Goal: Task Accomplishment & Management: Manage account settings

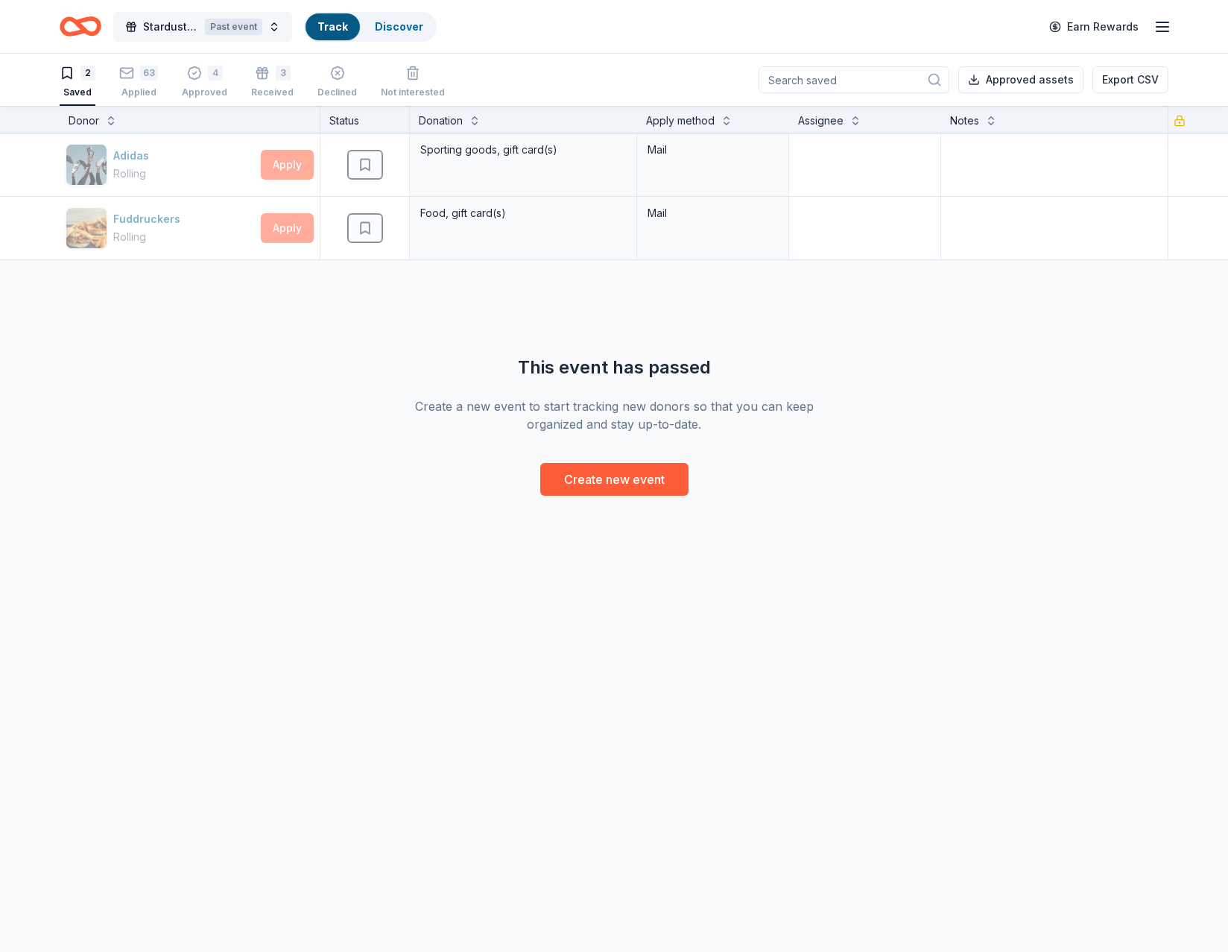
click at [162, 26] on span "Stardust Awards & Gala" at bounding box center [171, 27] width 56 height 18
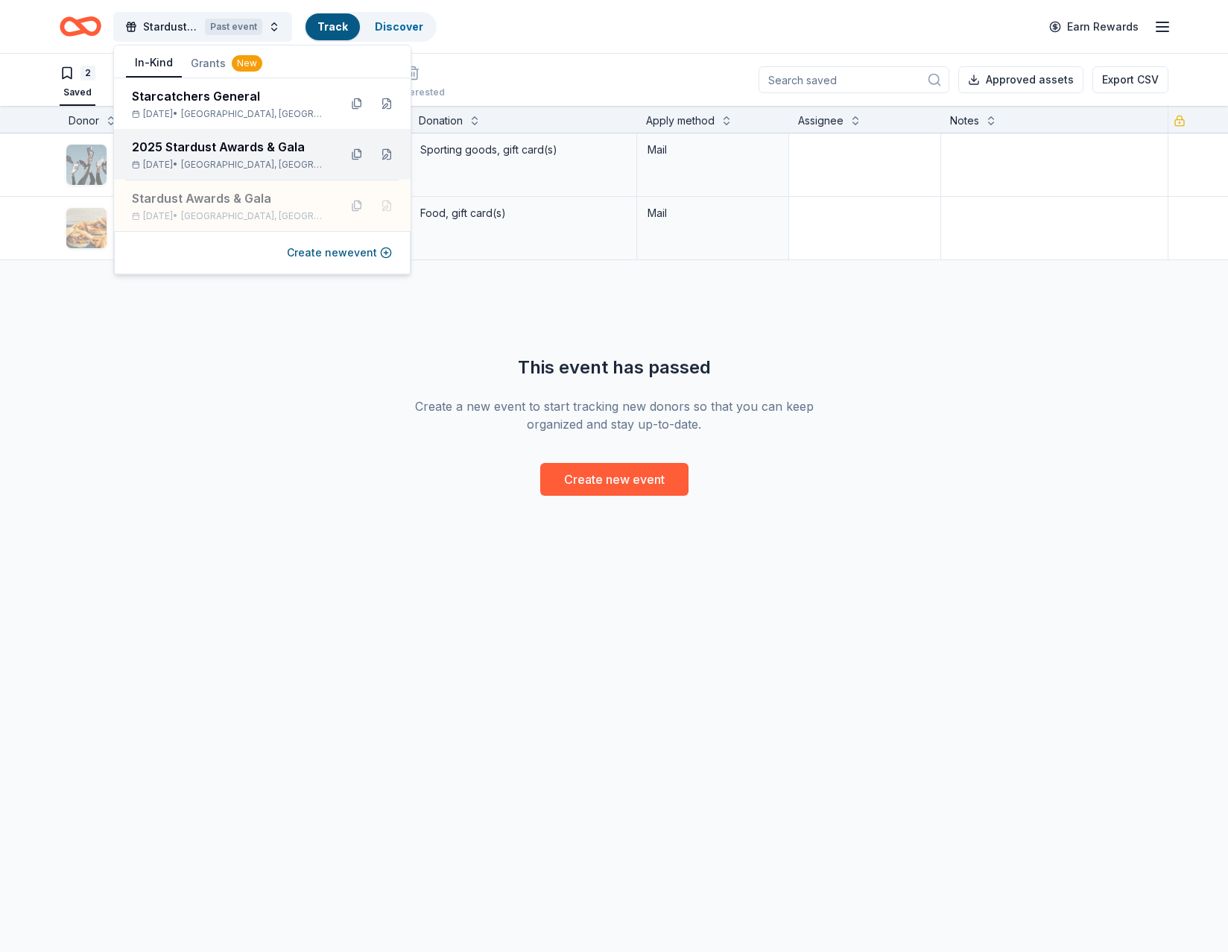
click at [189, 147] on div "2025 Stardust Awards & Gala" at bounding box center [229, 147] width 195 height 18
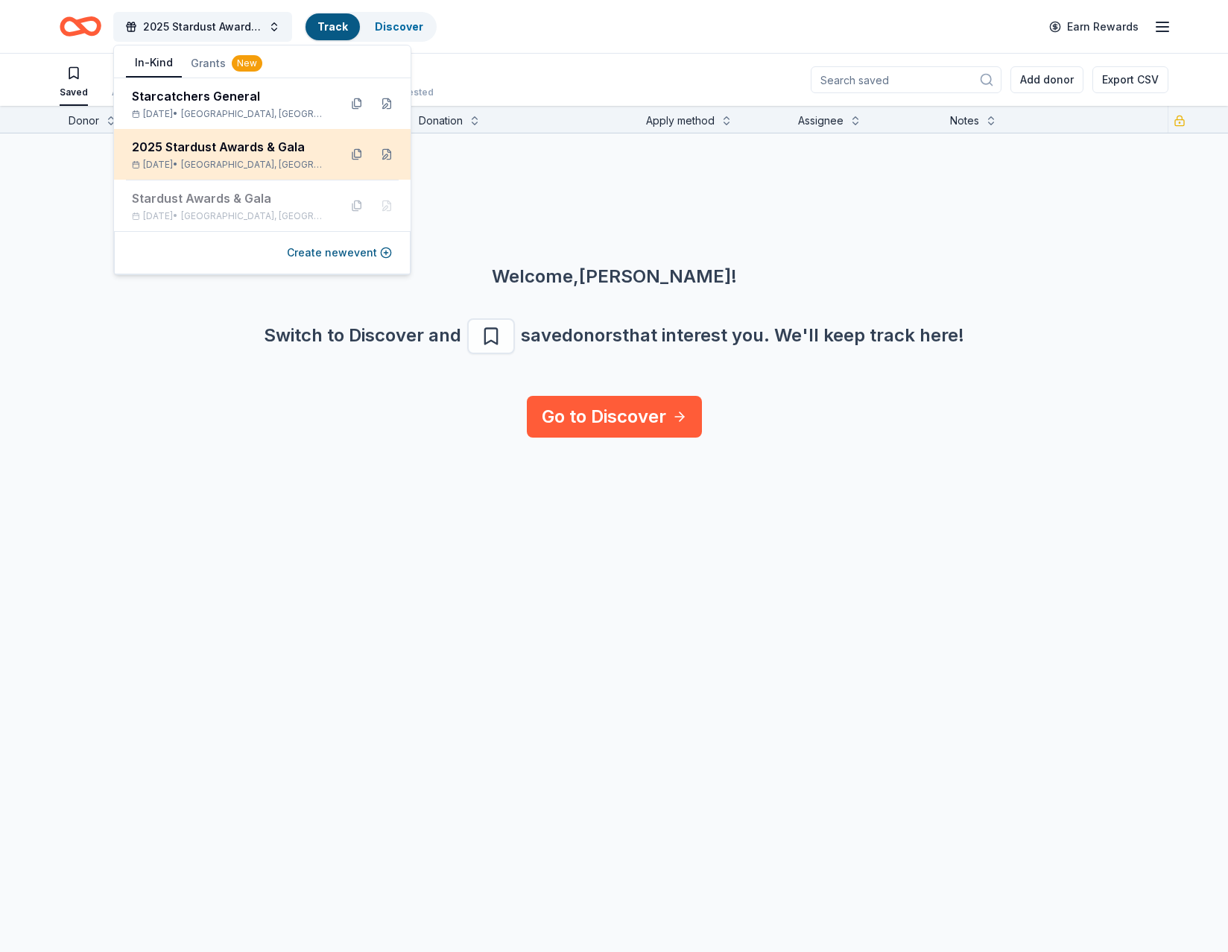
click at [184, 148] on div "2025 Stardust Awards & Gala" at bounding box center [229, 147] width 195 height 18
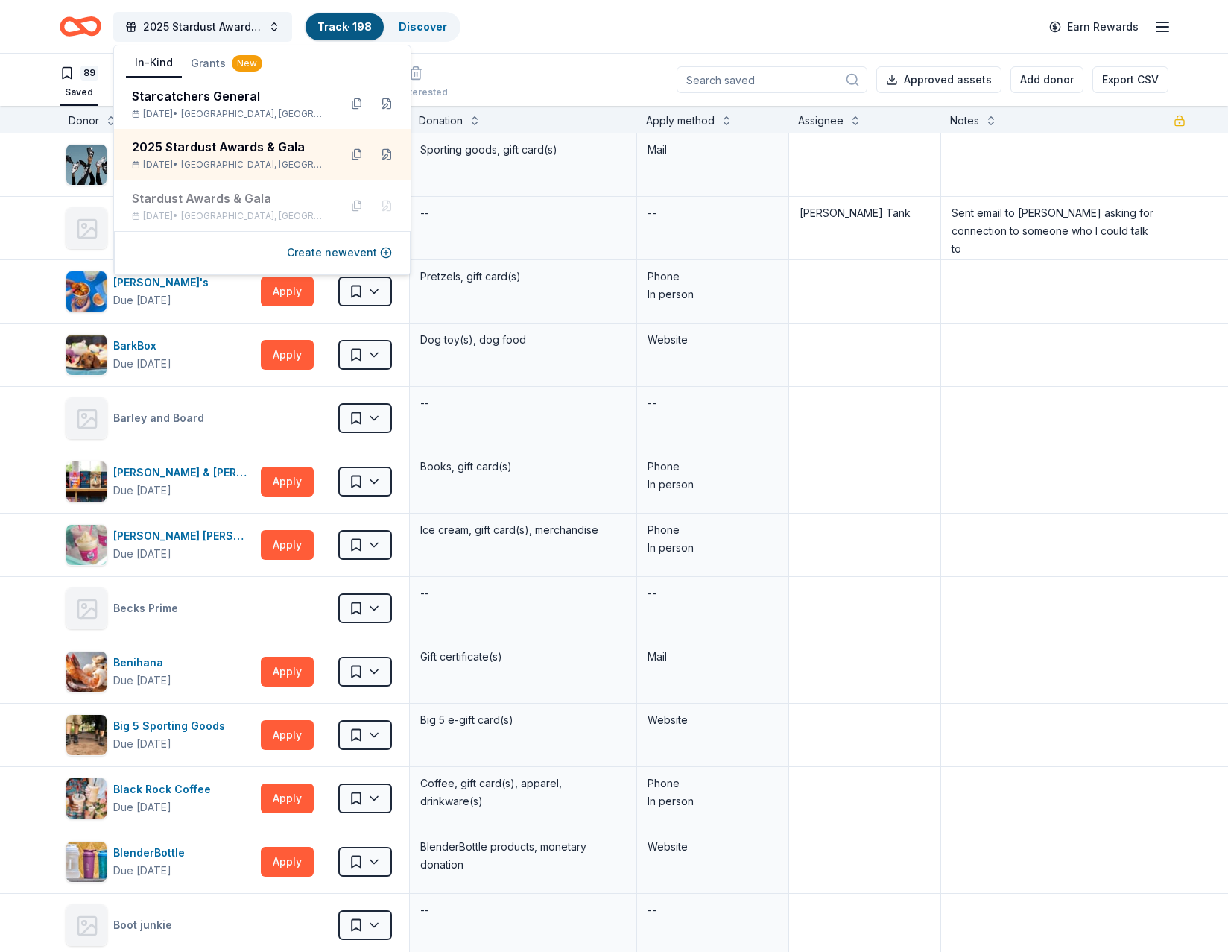
click at [517, 56] on div "89 Saved 90 Applied 8 Approved Received Declined Not interested Approved assets…" at bounding box center [614, 80] width 1109 height 52
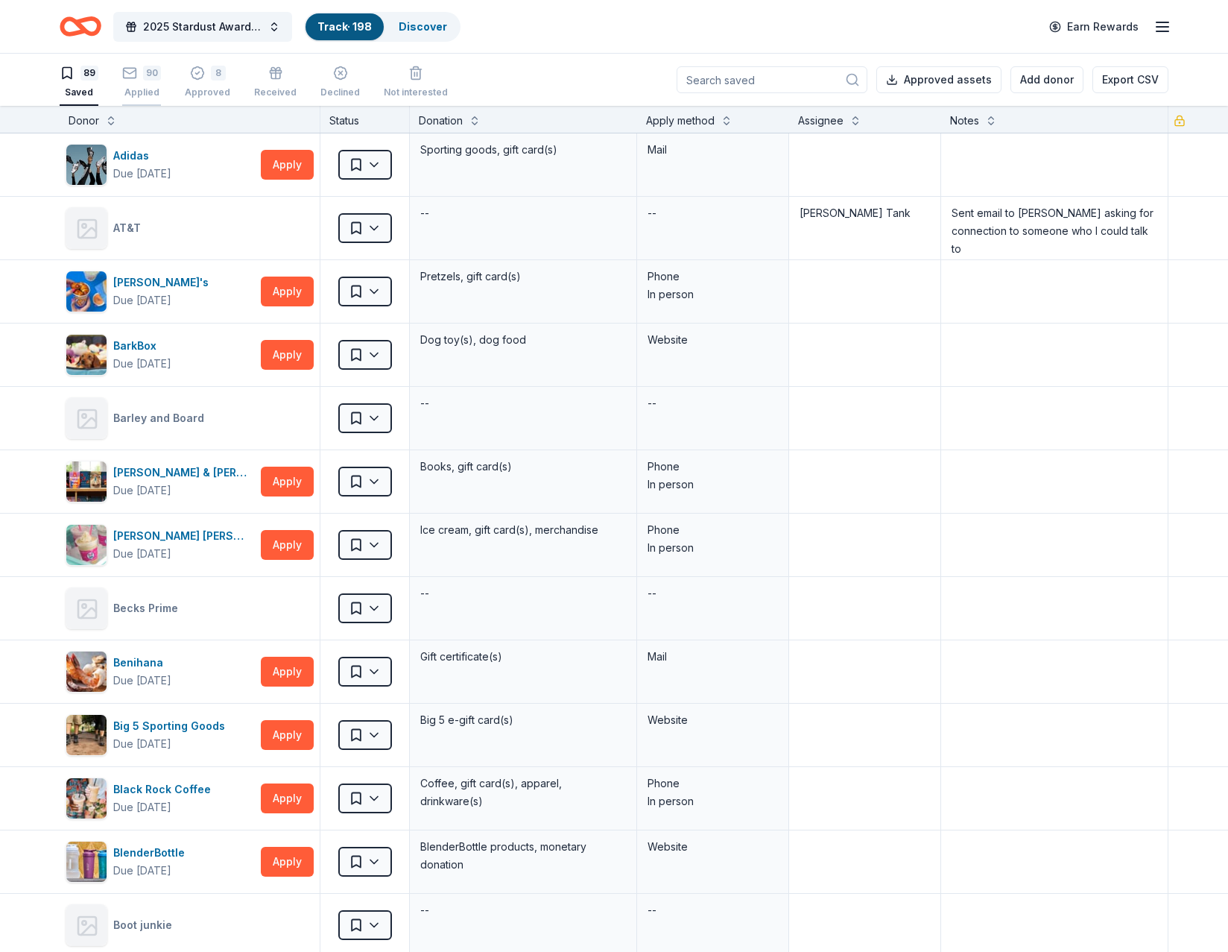
click at [130, 84] on div "90 Applied" at bounding box center [141, 82] width 39 height 33
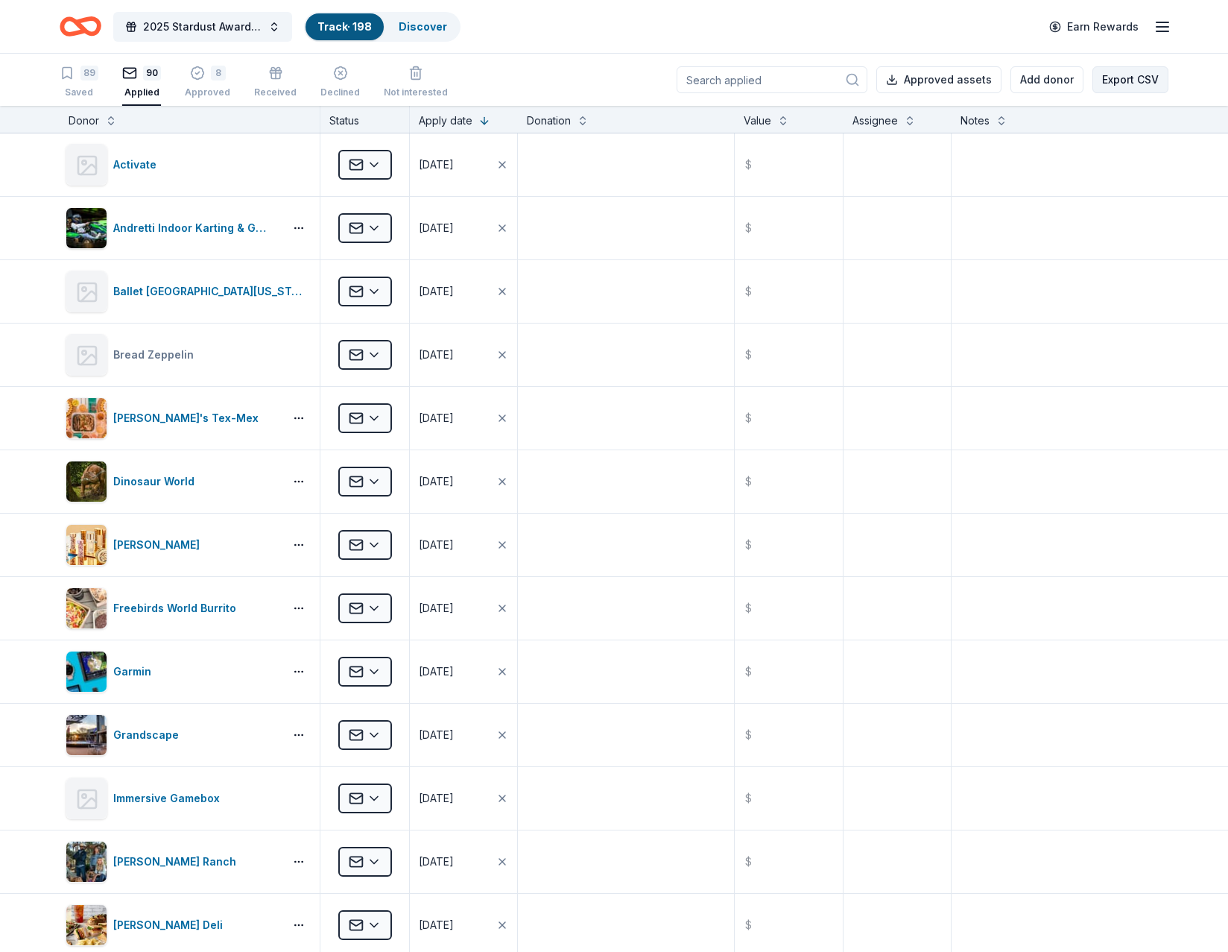
click at [1122, 87] on button "Export CSV" at bounding box center [1131, 79] width 76 height 27
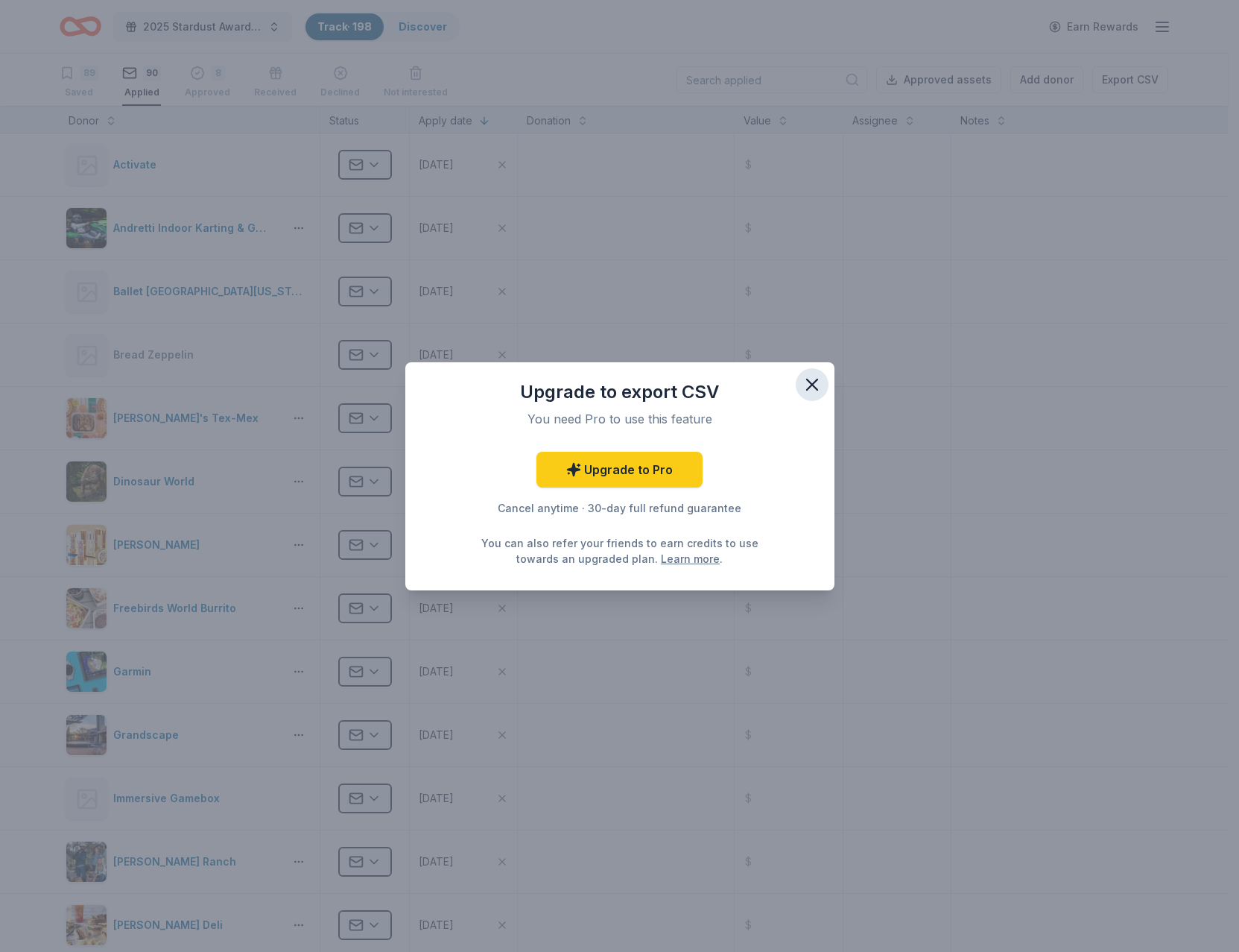
click at [814, 381] on icon "button" at bounding box center [812, 384] width 21 height 21
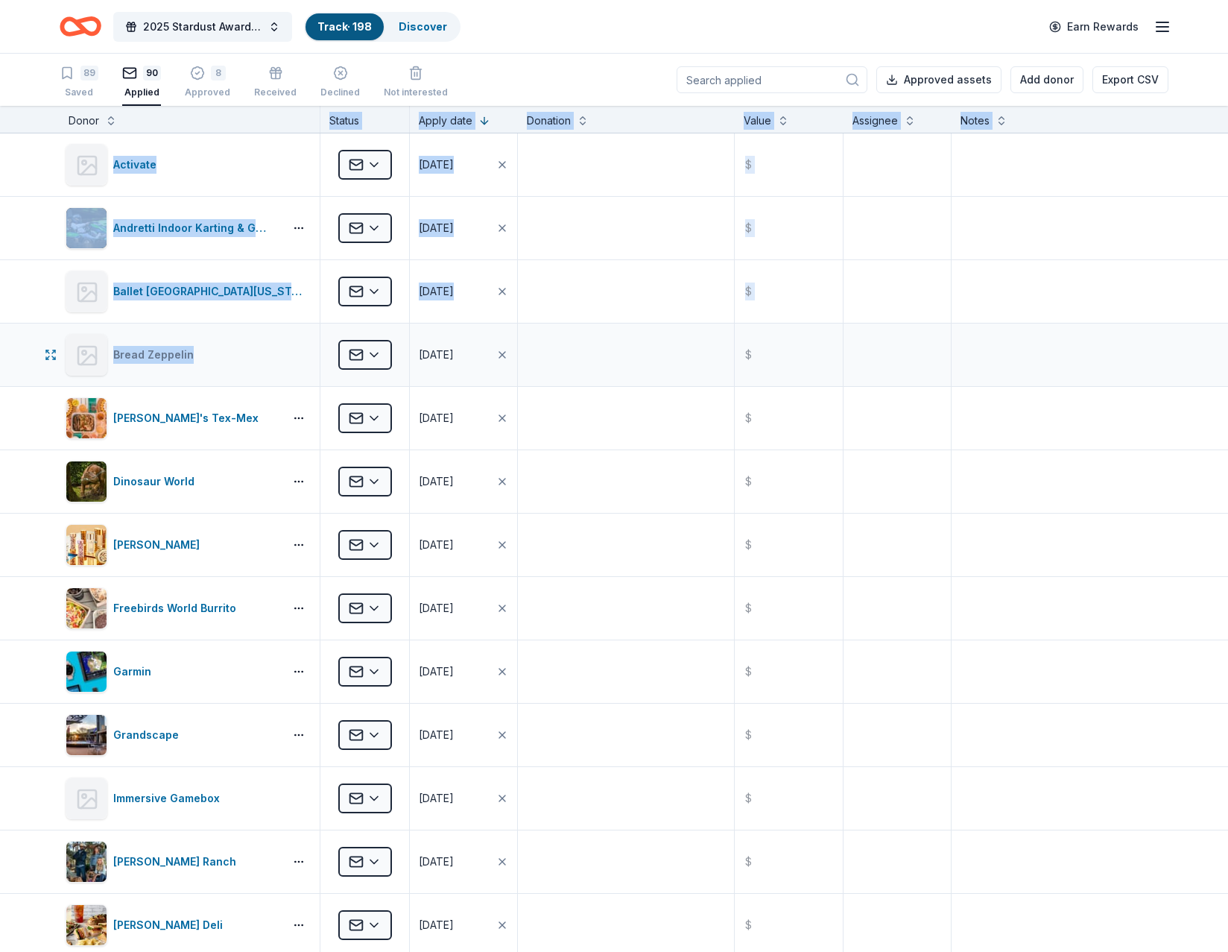
drag, startPoint x: 174, startPoint y: 125, endPoint x: 201, endPoint y: 365, distance: 241.6
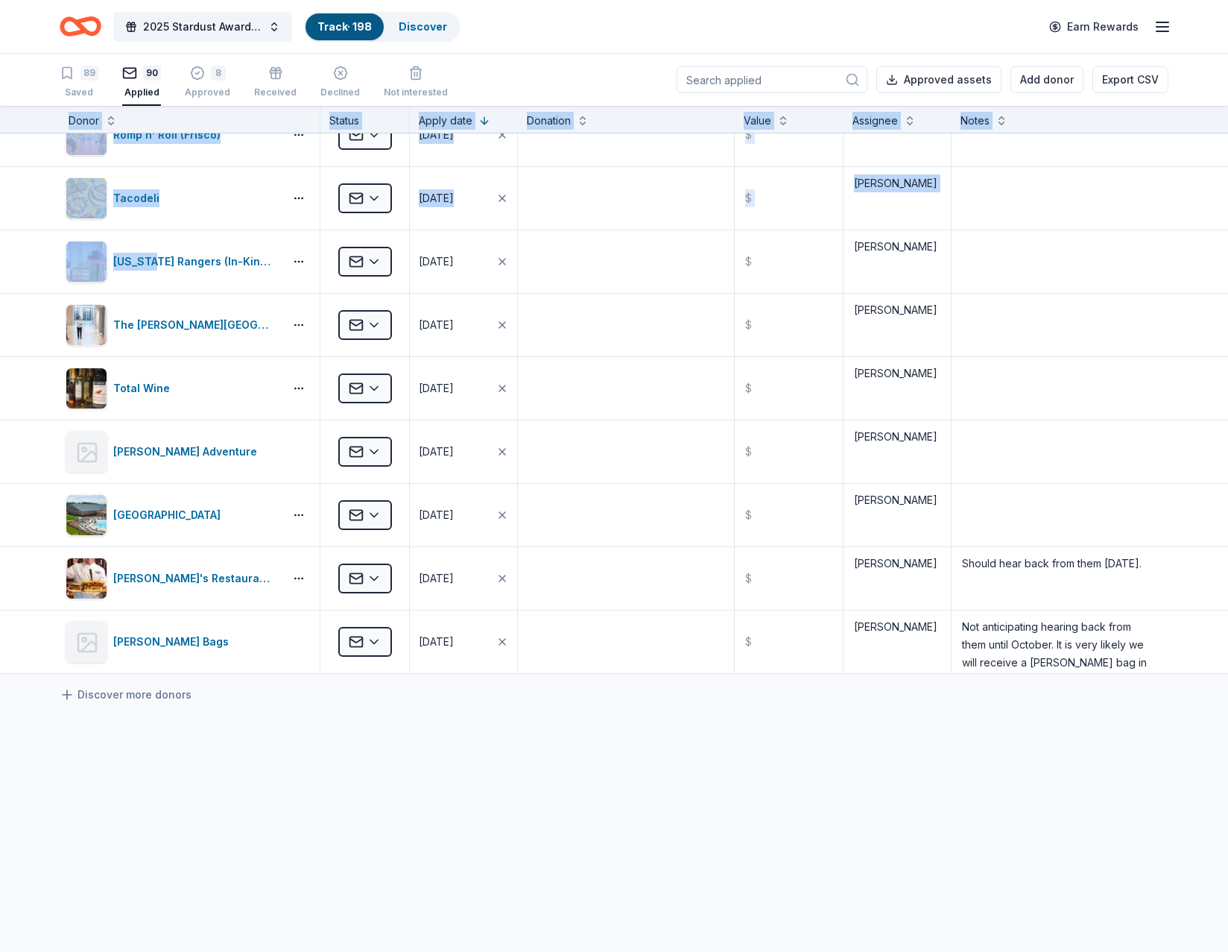
scroll to position [5163, 0]
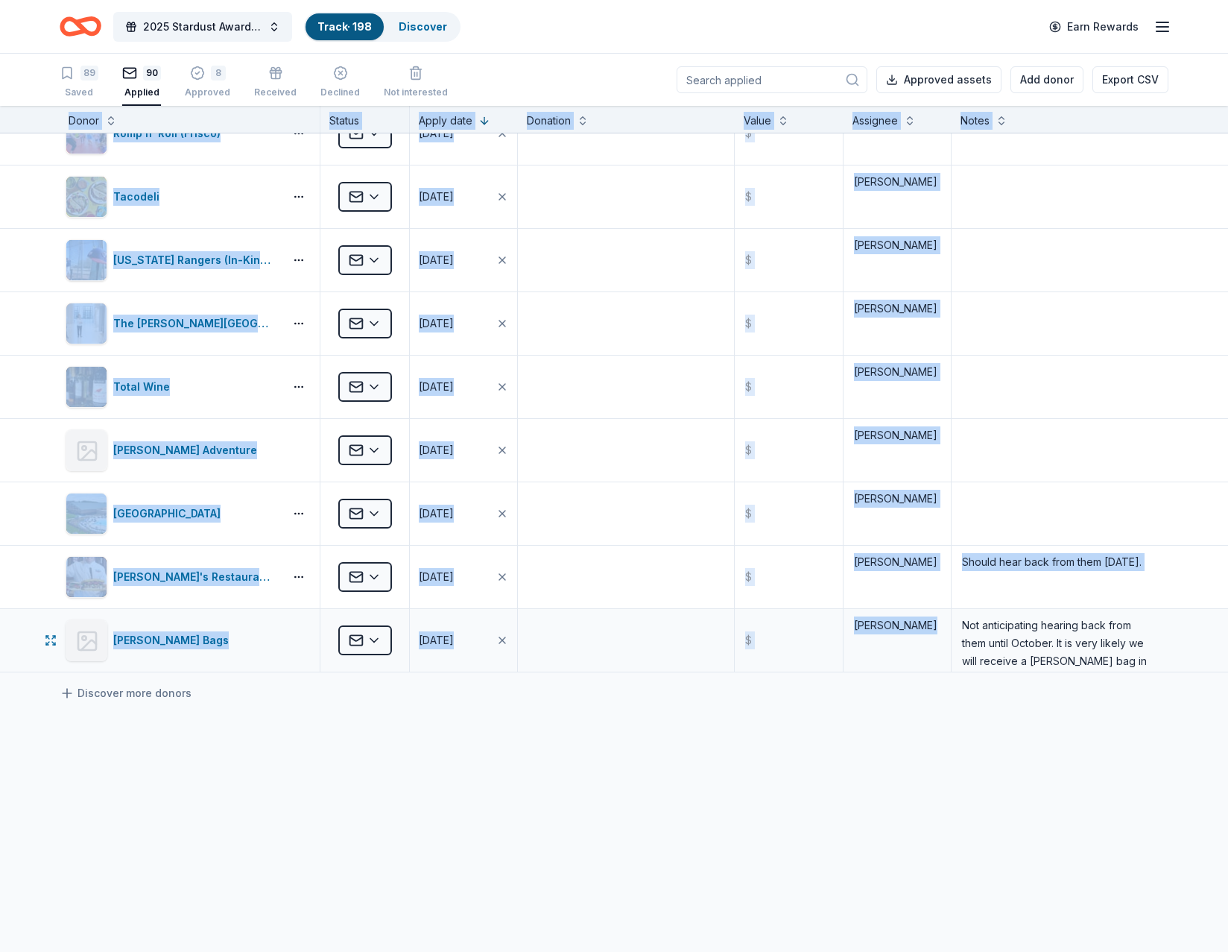
drag, startPoint x: 42, startPoint y: 117, endPoint x: 1160, endPoint y: 657, distance: 1241.4
copy div "Donor Status Apply date Donation Value Assignee Notes Activate Applied [DATE] $…"
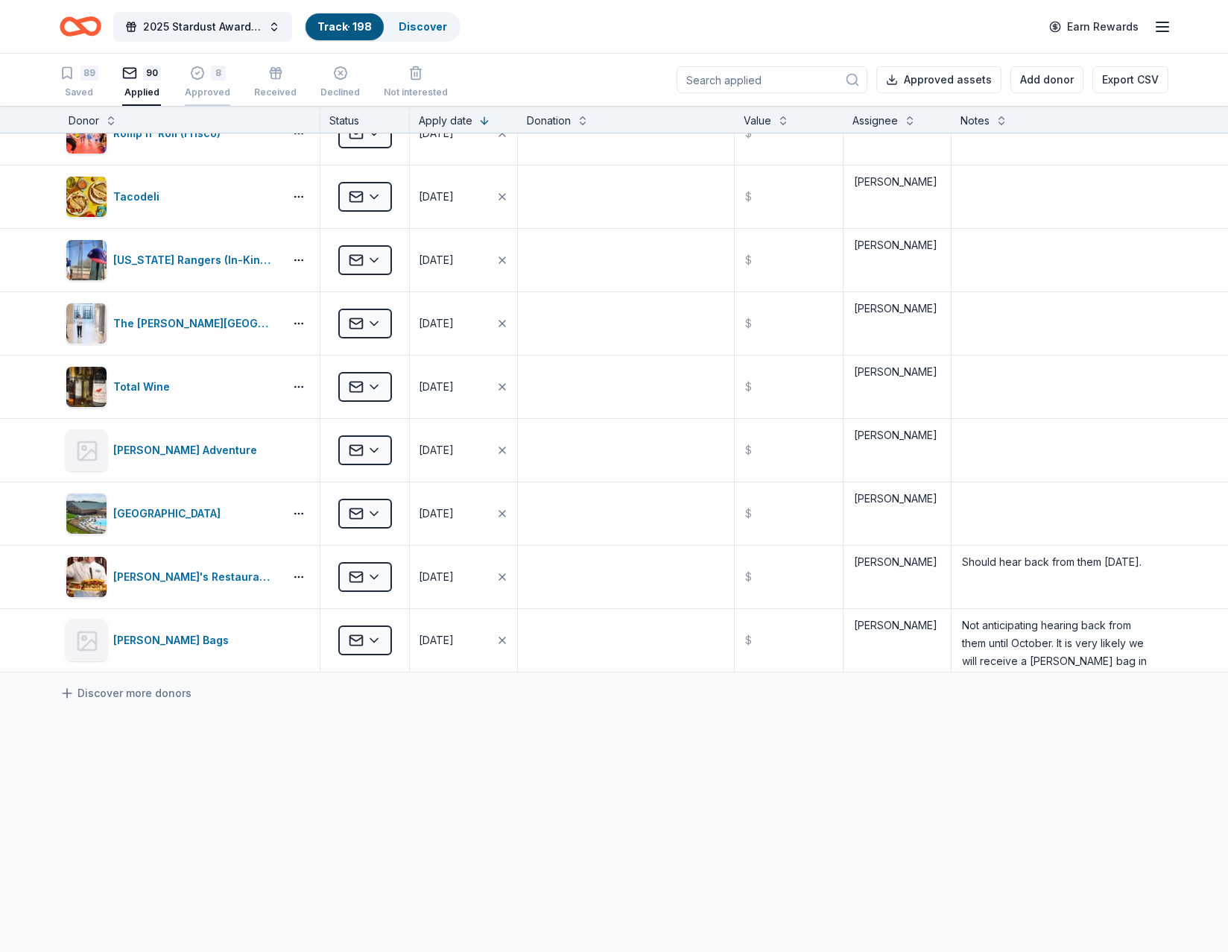
click at [200, 85] on div "8 Approved" at bounding box center [207, 82] width 45 height 33
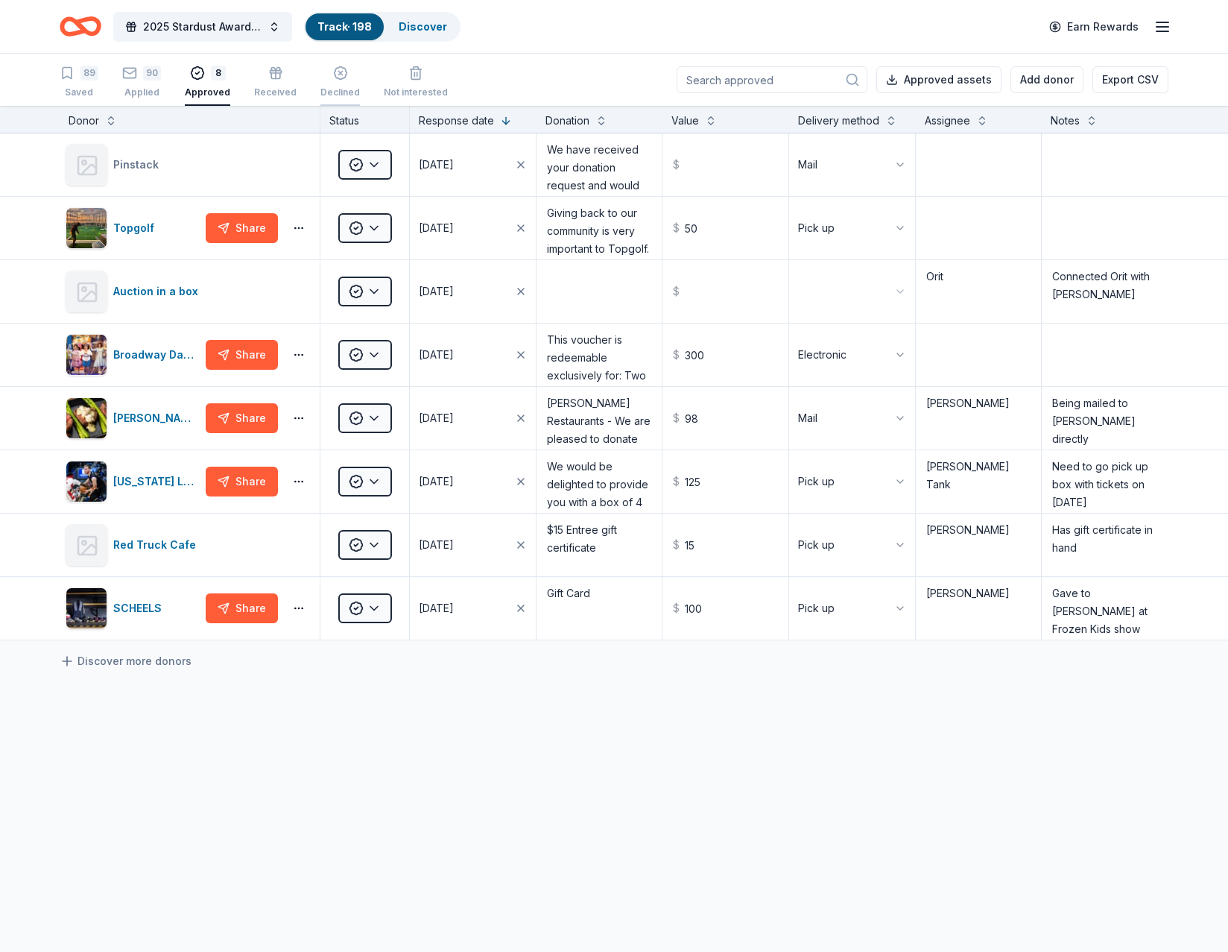
click at [324, 83] on div "Declined" at bounding box center [340, 82] width 40 height 33
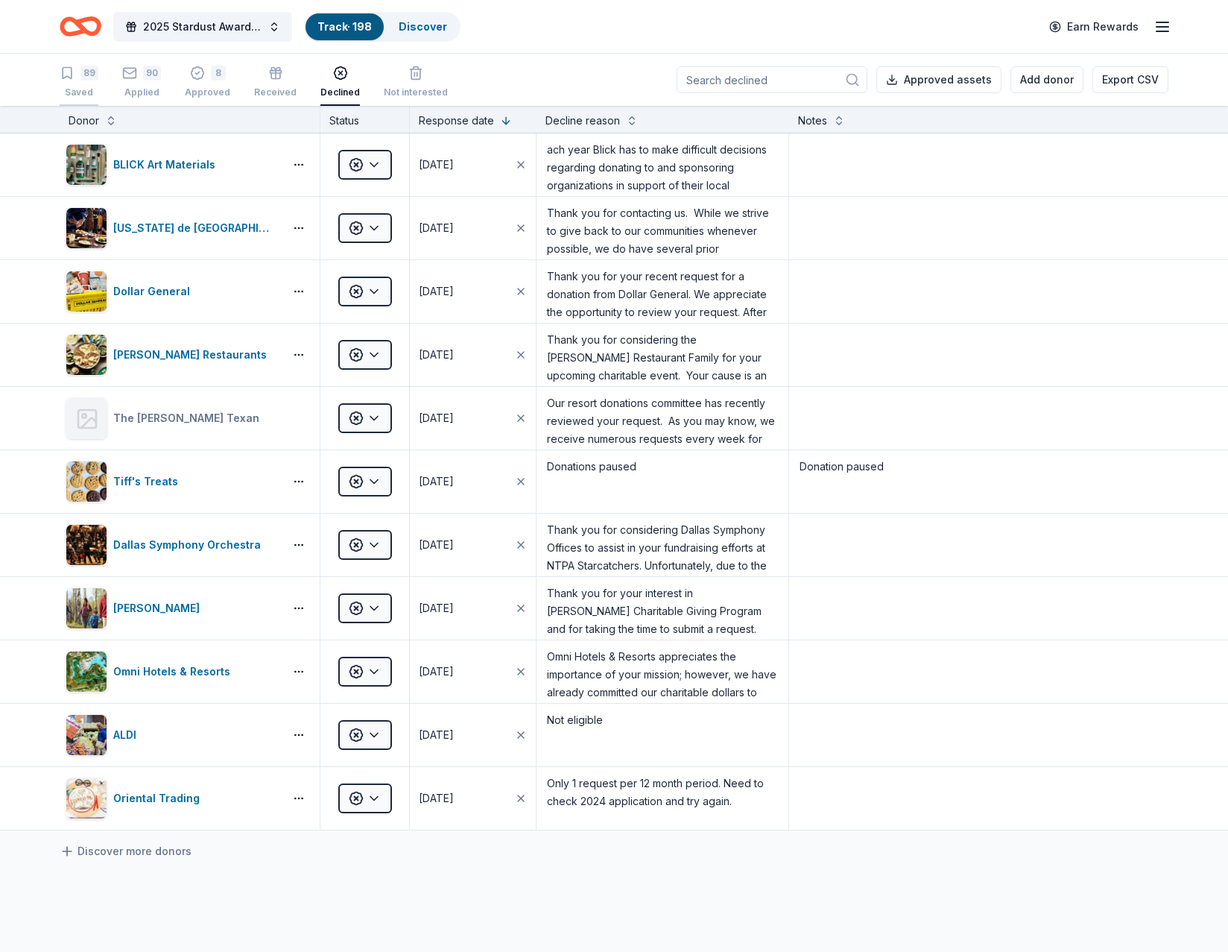
click at [78, 87] on div "Saved" at bounding box center [79, 92] width 39 height 12
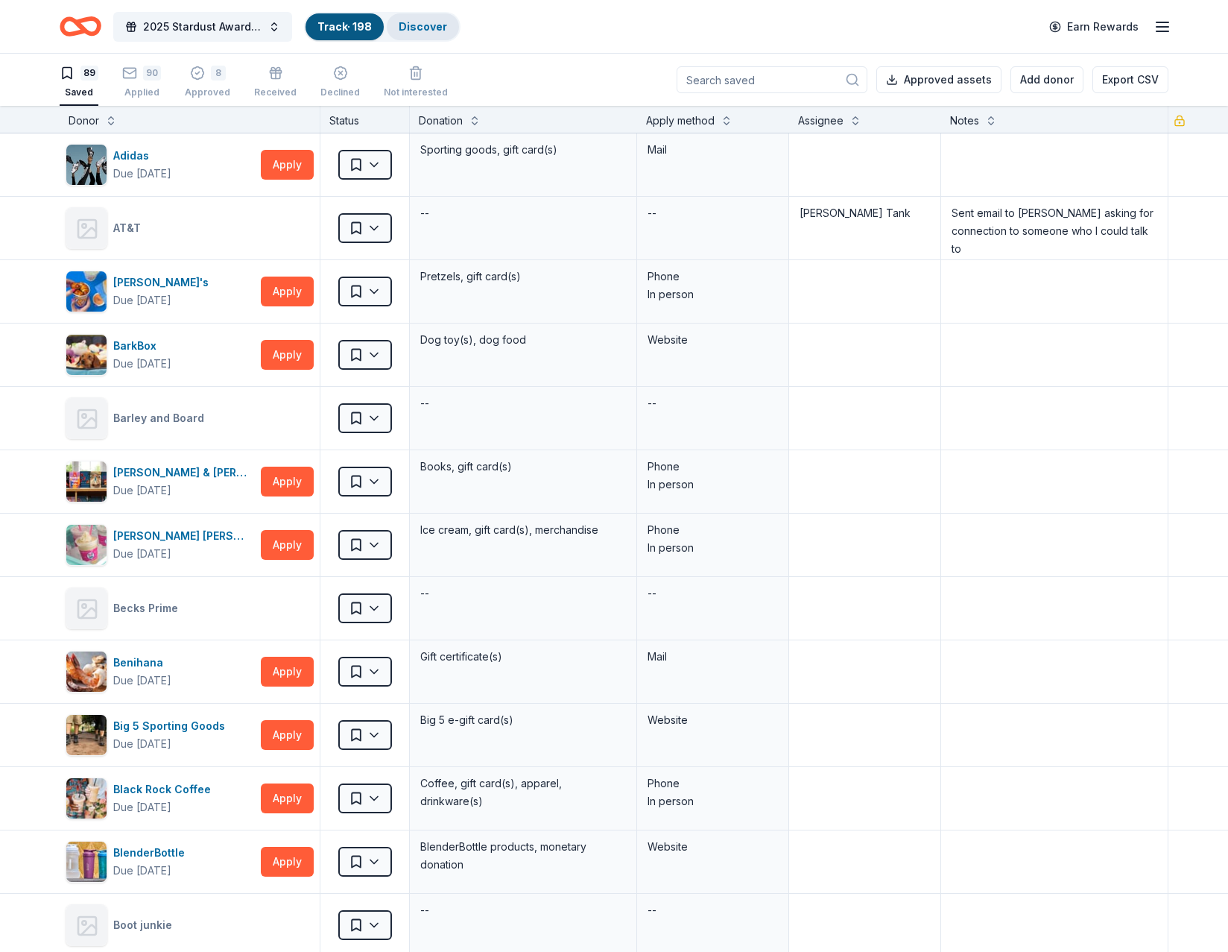
click at [414, 27] on link "Discover" at bounding box center [423, 26] width 48 height 13
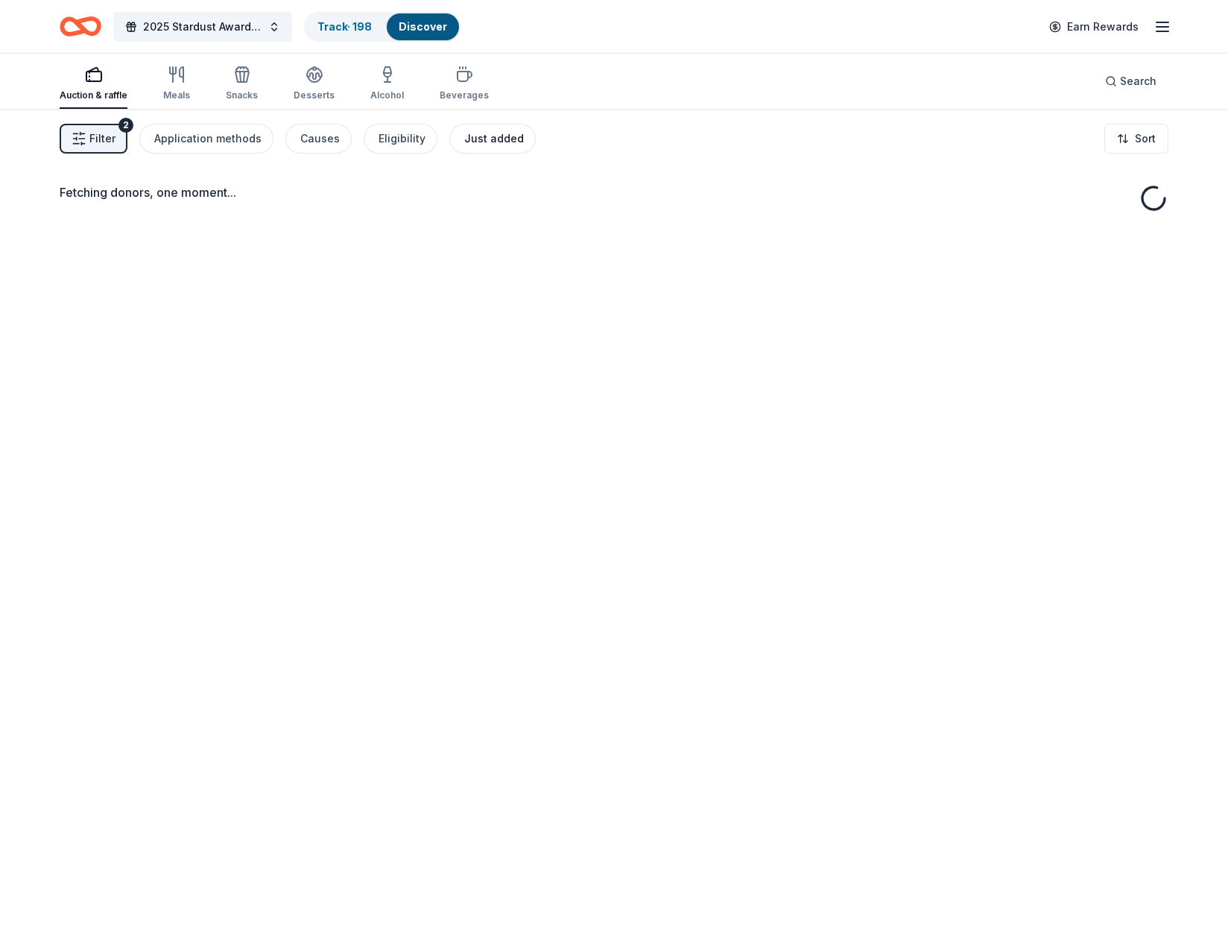
click at [481, 143] on div "Just added" at bounding box center [494, 139] width 60 height 18
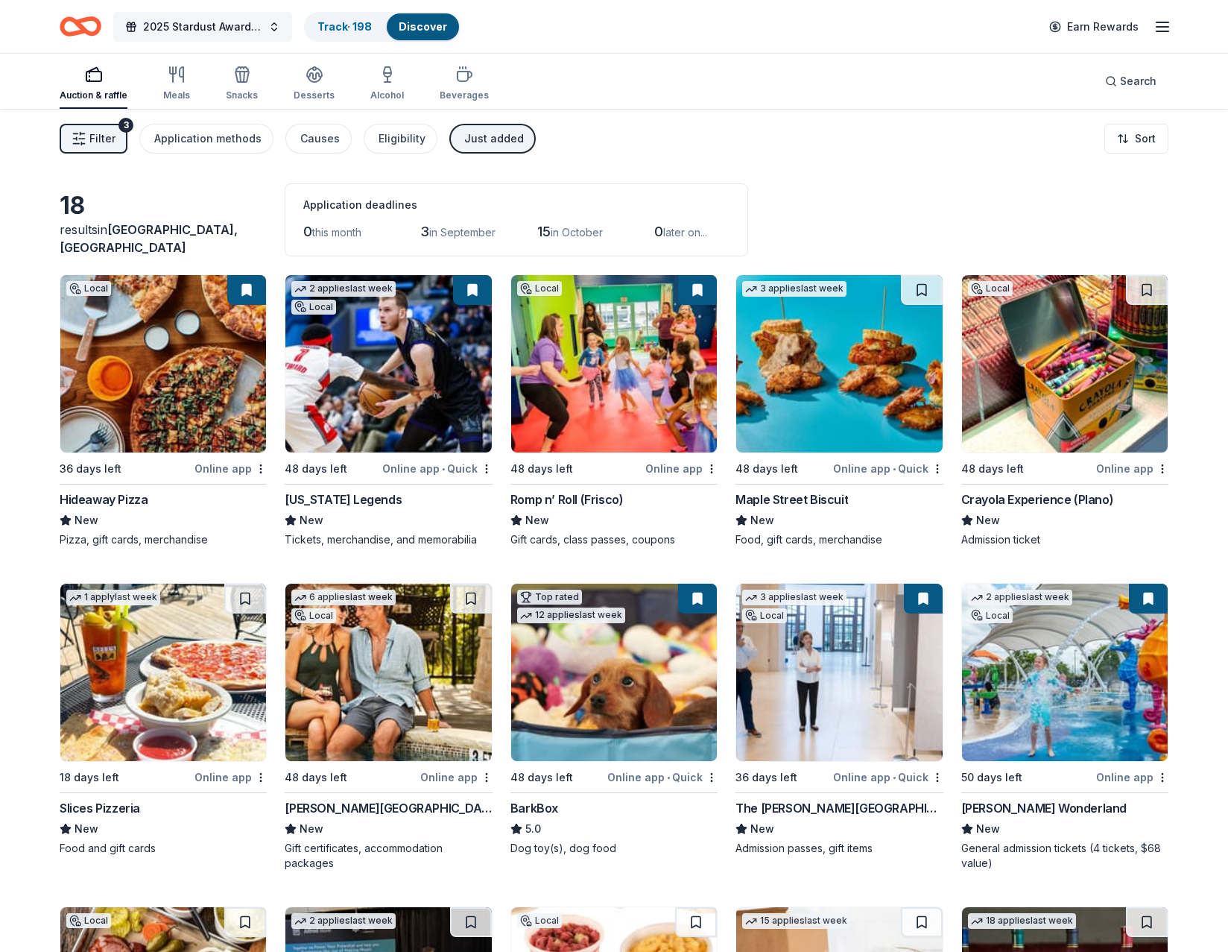
click at [184, 31] on span "2025 Stardust Awards & Gala" at bounding box center [202, 27] width 119 height 18
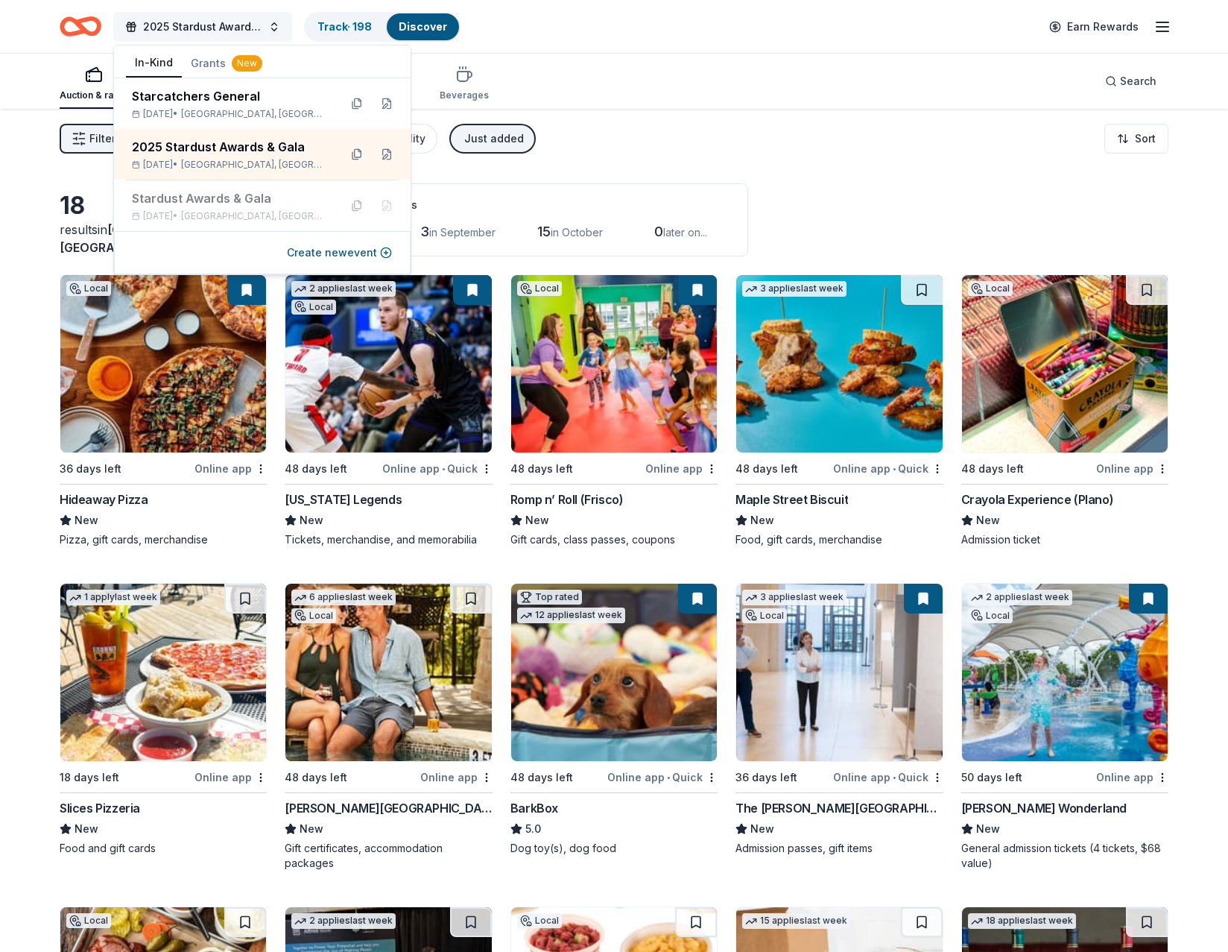
click at [184, 31] on span "2025 Stardust Awards & Gala" at bounding box center [202, 27] width 119 height 18
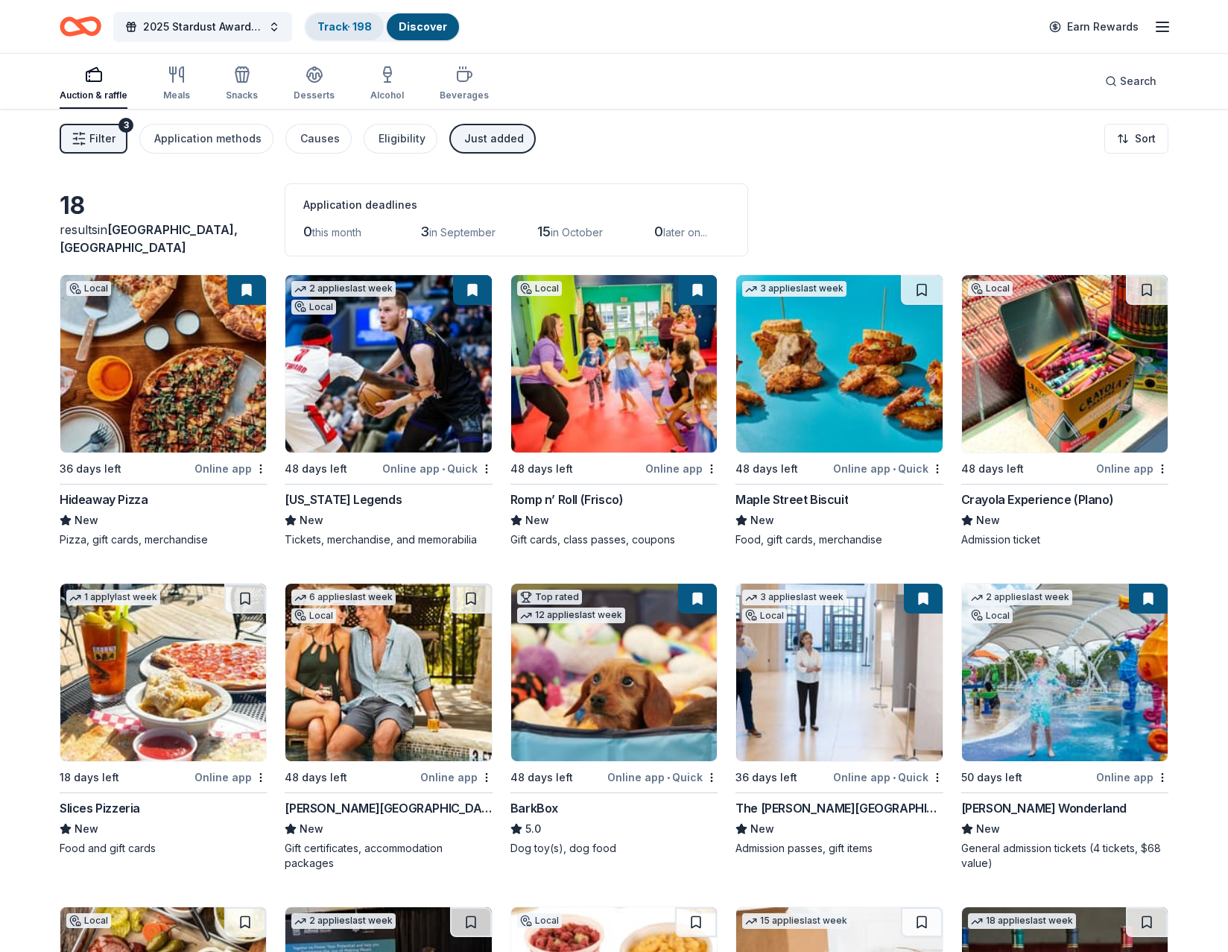
click at [320, 25] on link "Track · 198" at bounding box center [344, 26] width 54 height 13
click at [353, 21] on link "Track · 198" at bounding box center [344, 26] width 54 height 13
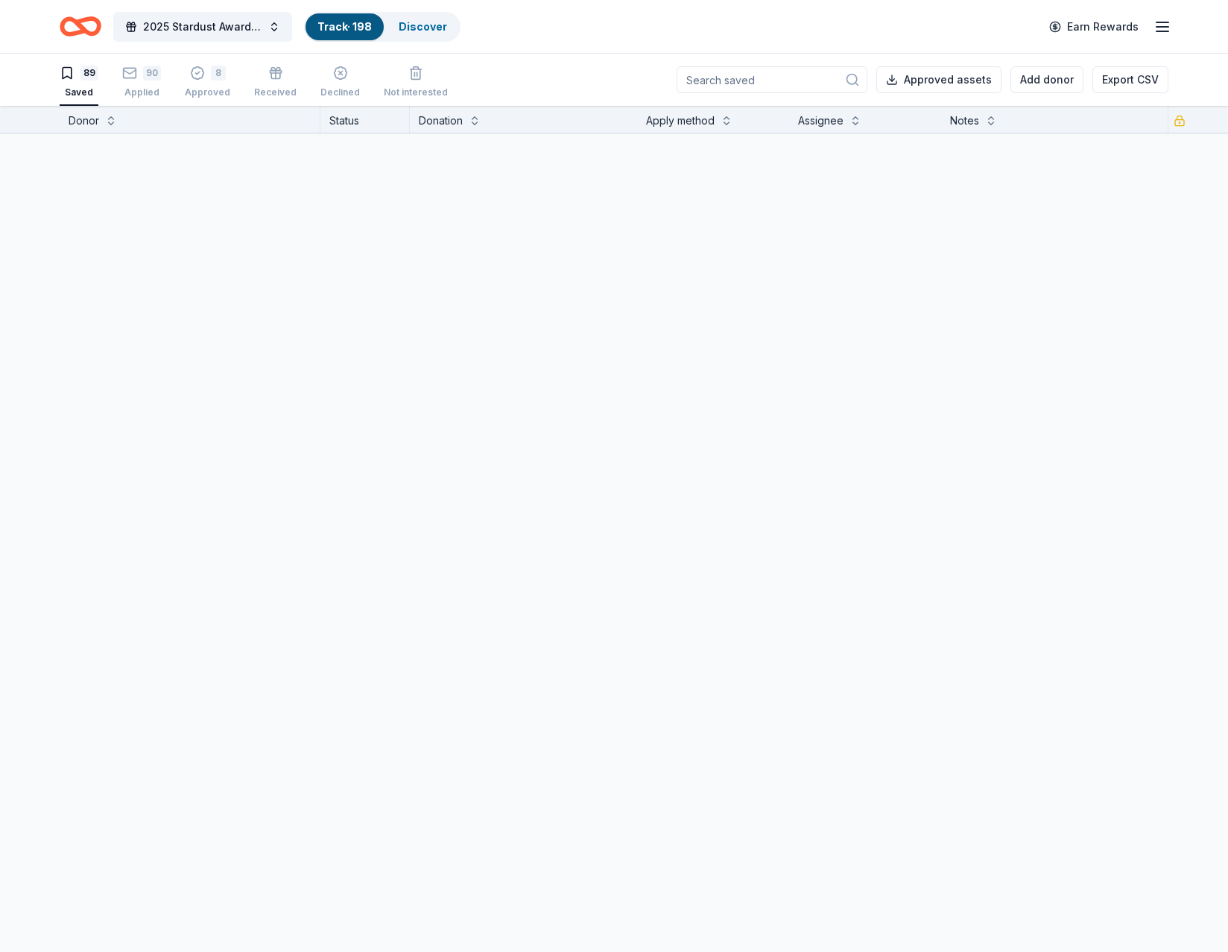
scroll to position [1, 0]
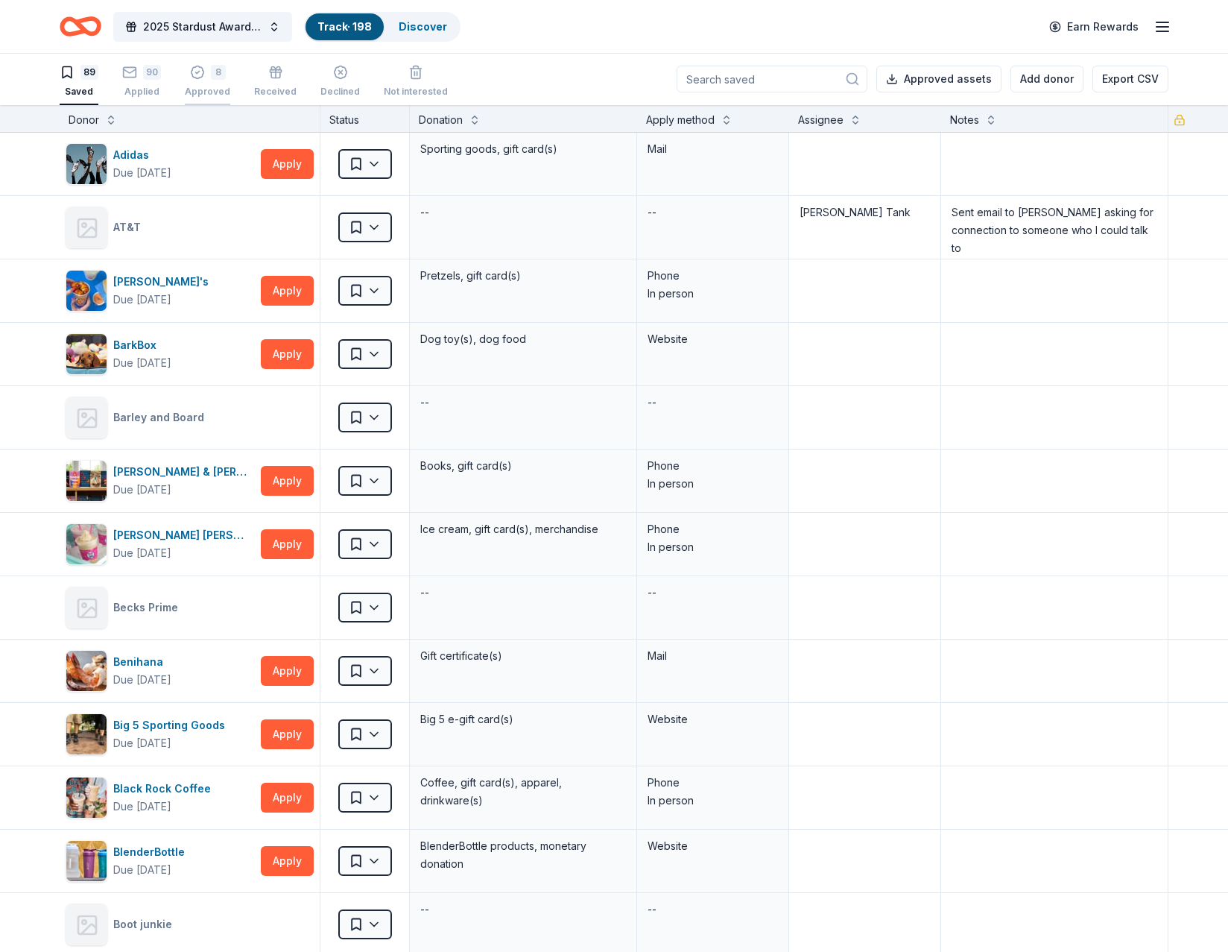
click at [192, 78] on icon "button" at bounding box center [197, 72] width 15 height 15
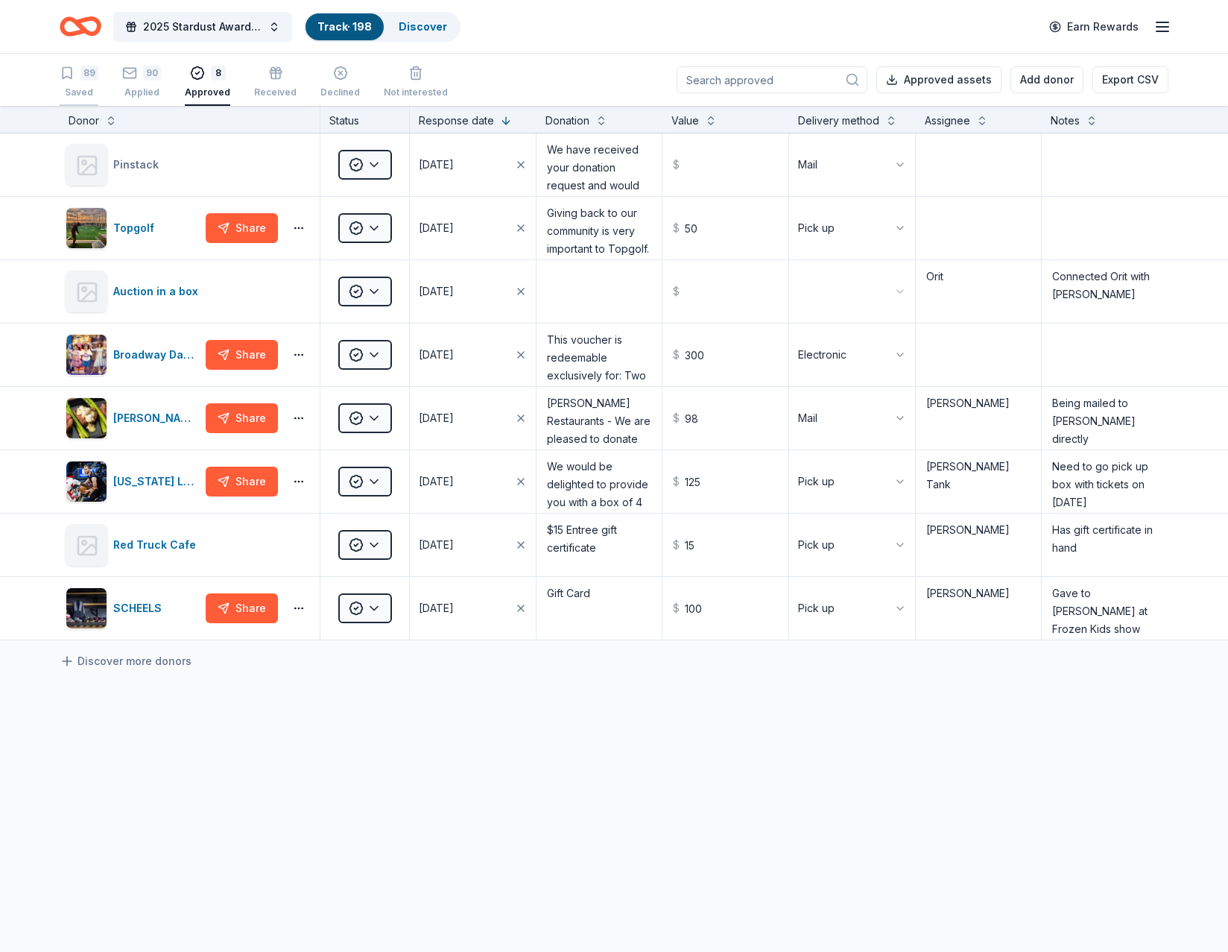
click at [74, 75] on icon "button" at bounding box center [67, 73] width 15 height 15
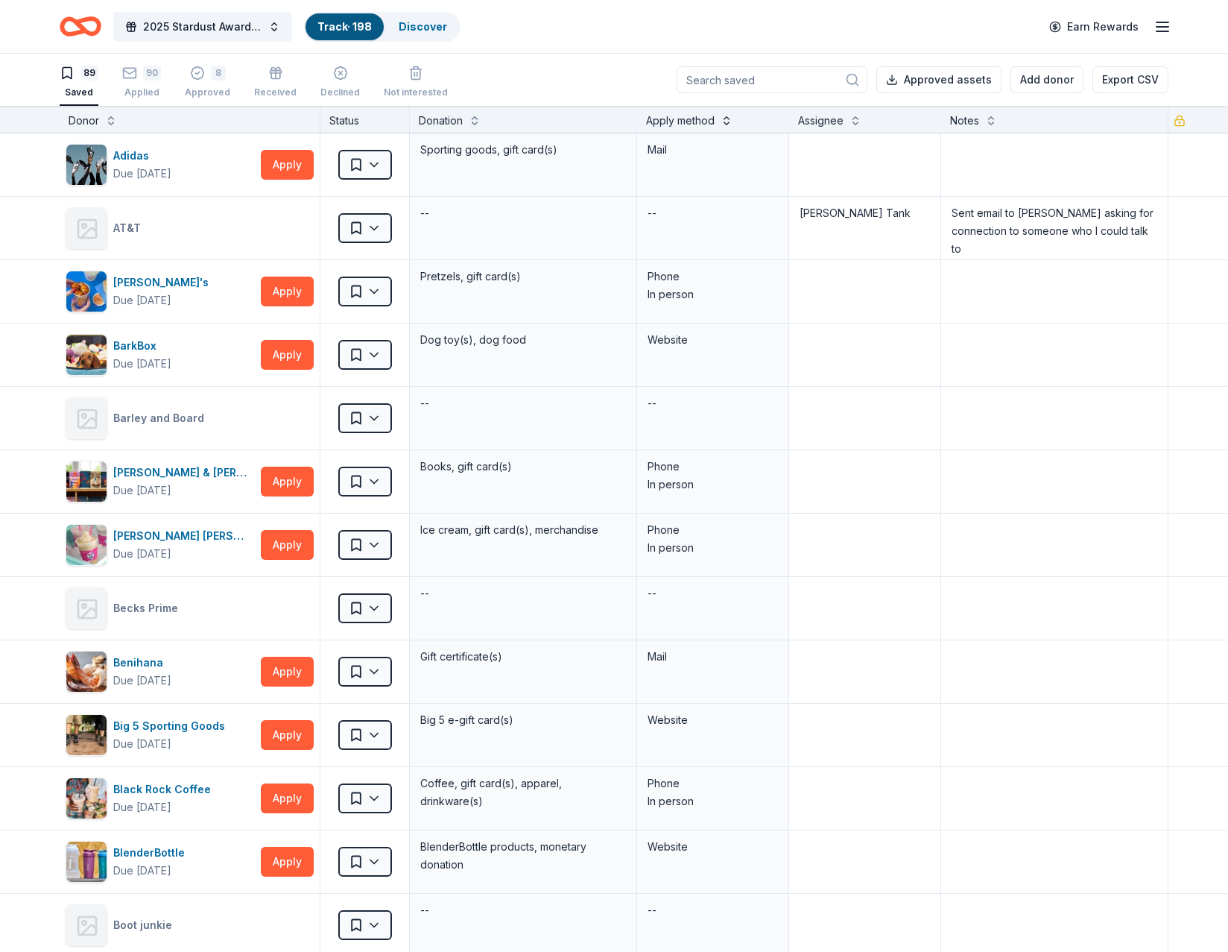
click at [721, 126] on button at bounding box center [727, 119] width 12 height 15
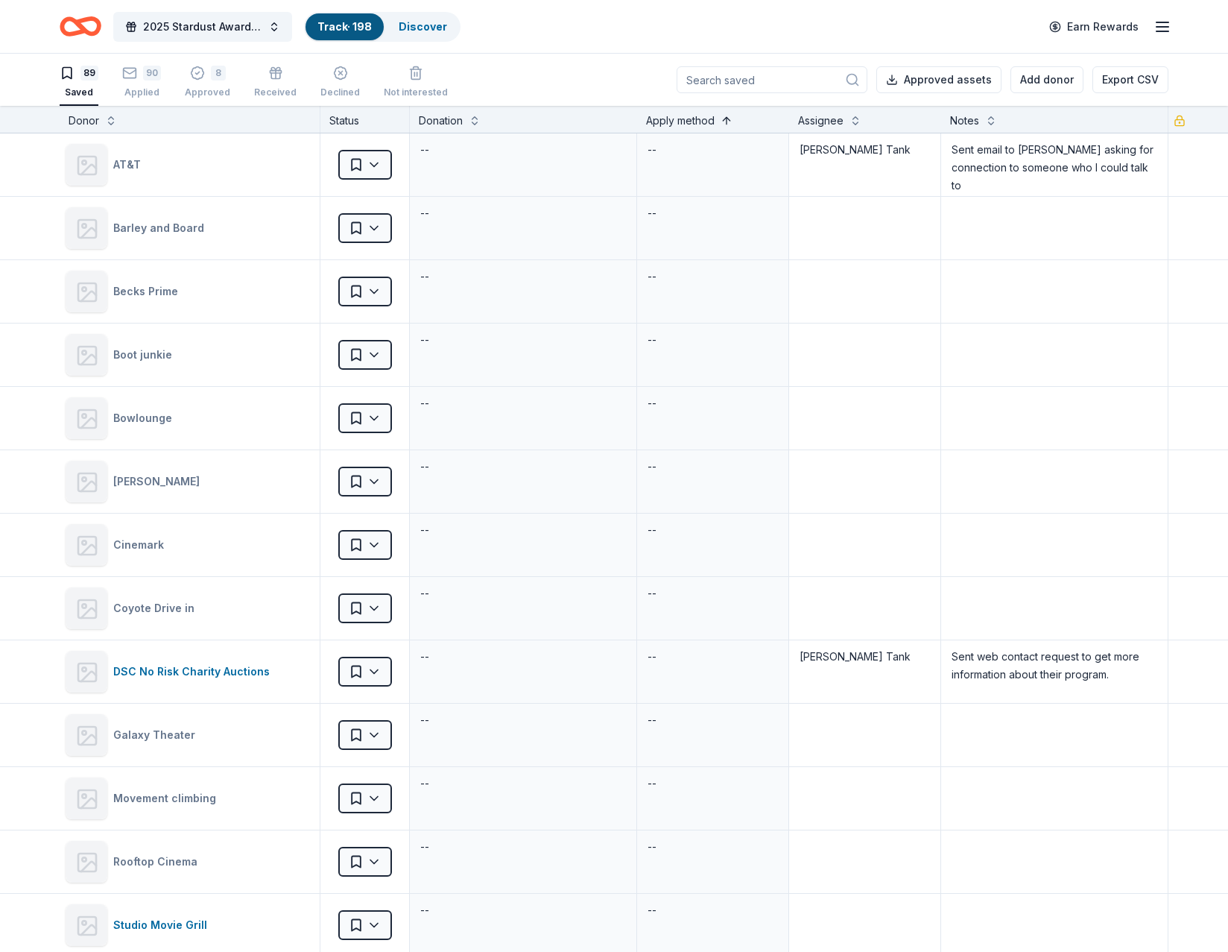
click at [721, 126] on button at bounding box center [727, 119] width 12 height 15
